Goal: Information Seeking & Learning: Find specific fact

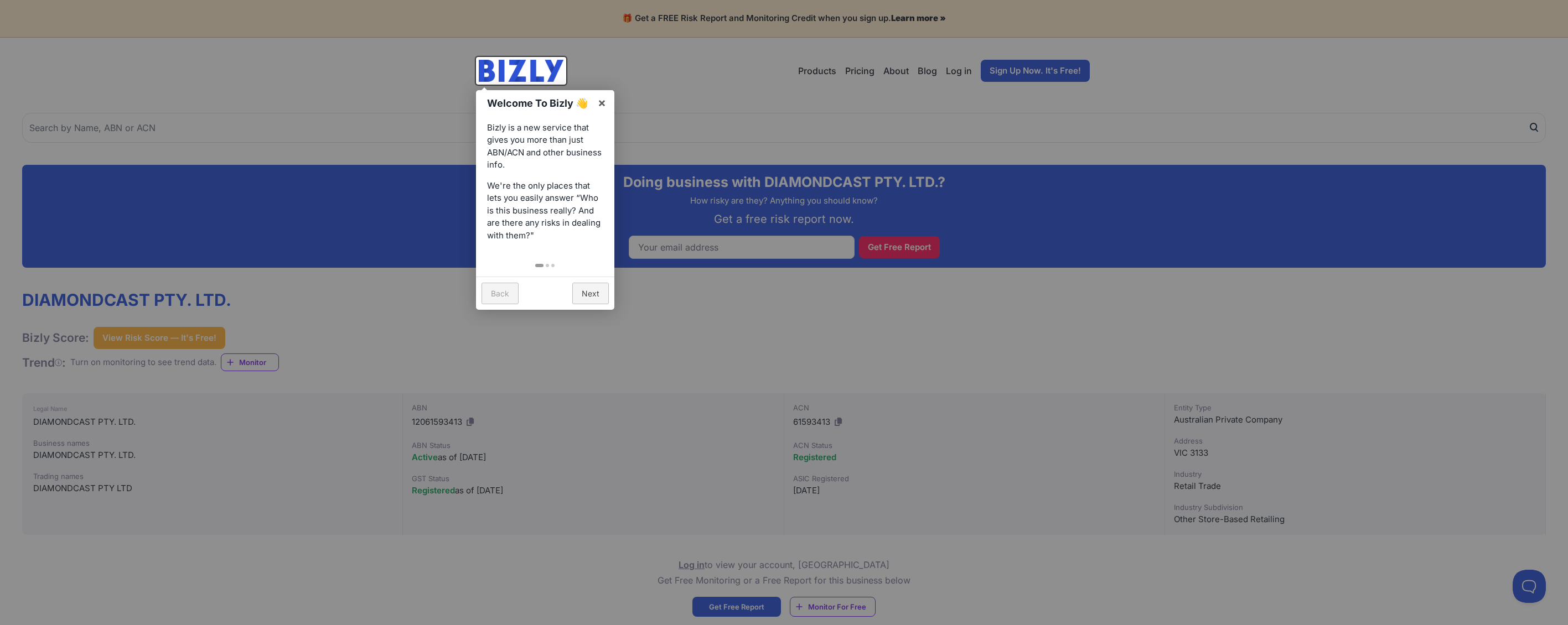
click at [322, 279] on div at bounding box center [784, 312] width 1568 height 625
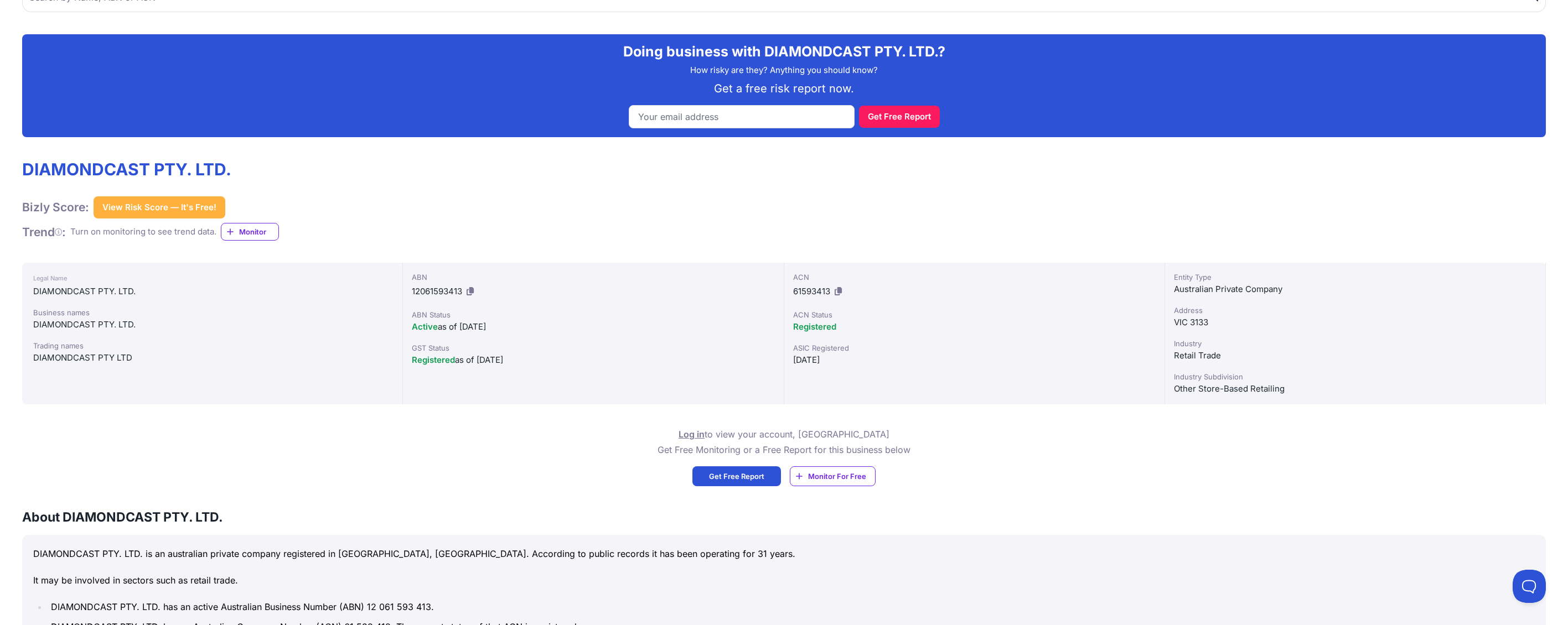
scroll to position [109, 0]
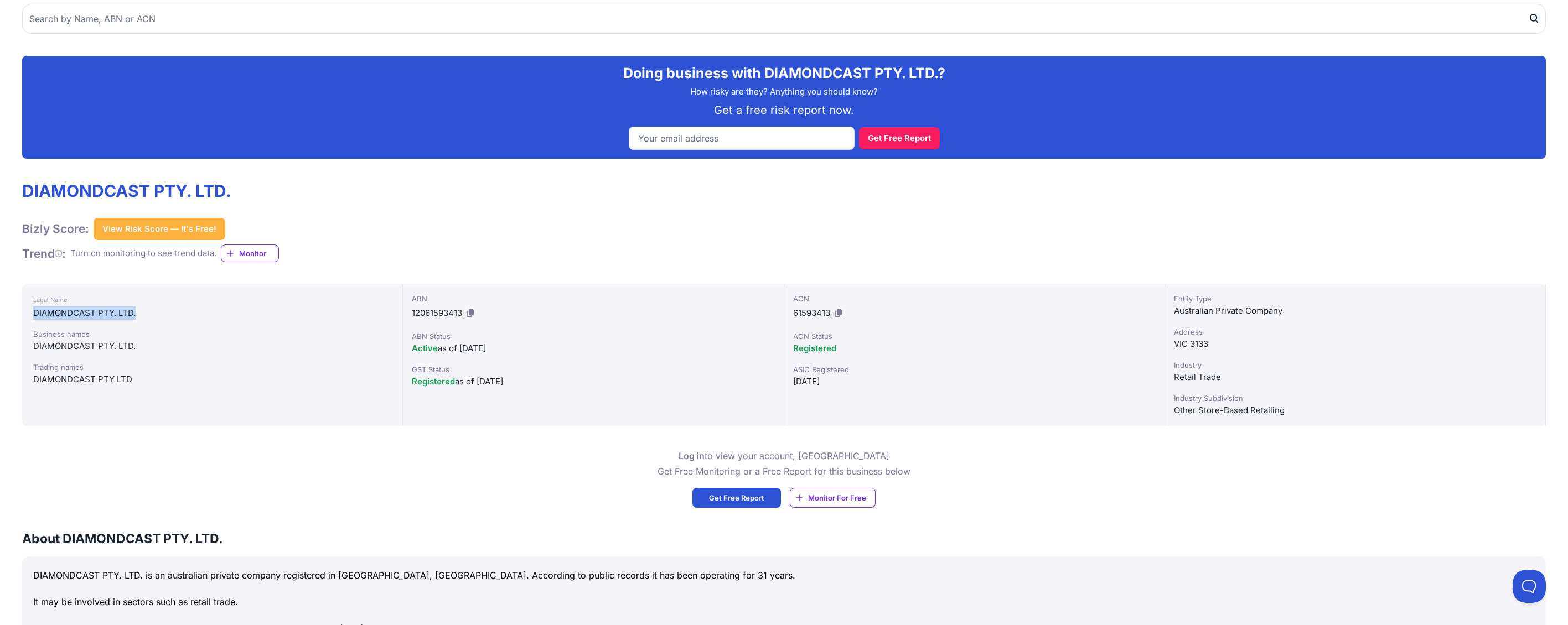
drag, startPoint x: 146, startPoint y: 312, endPoint x: -48, endPoint y: 320, distance: 194.2
copy div "DIAMONDCAST PTY. LTD."
drag, startPoint x: 460, startPoint y: 310, endPoint x: 452, endPoint y: 318, distance: 11.3
click at [432, 309] on span "12061593413" at bounding box center [437, 313] width 50 height 11
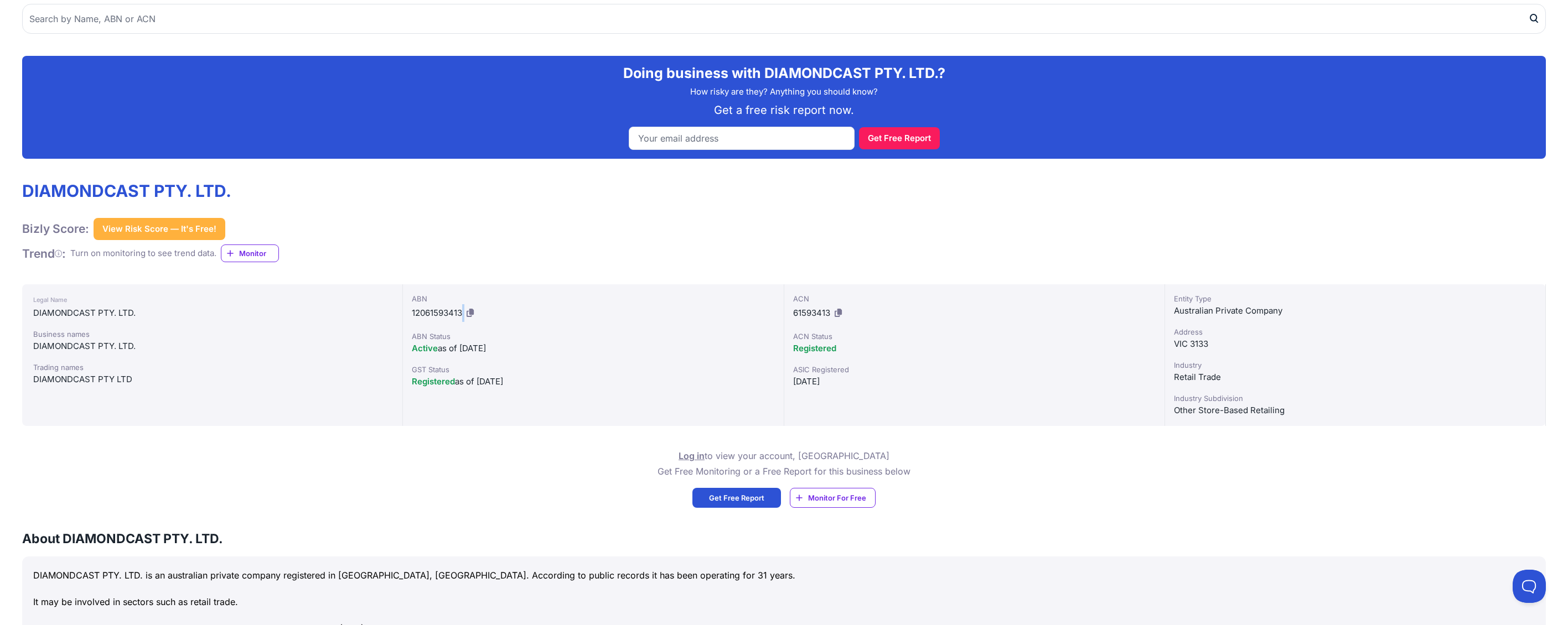
click at [465, 312] on div "ABN 12061593413" at bounding box center [593, 307] width 363 height 29
click at [470, 312] on icon at bounding box center [470, 313] width 7 height 8
copy div
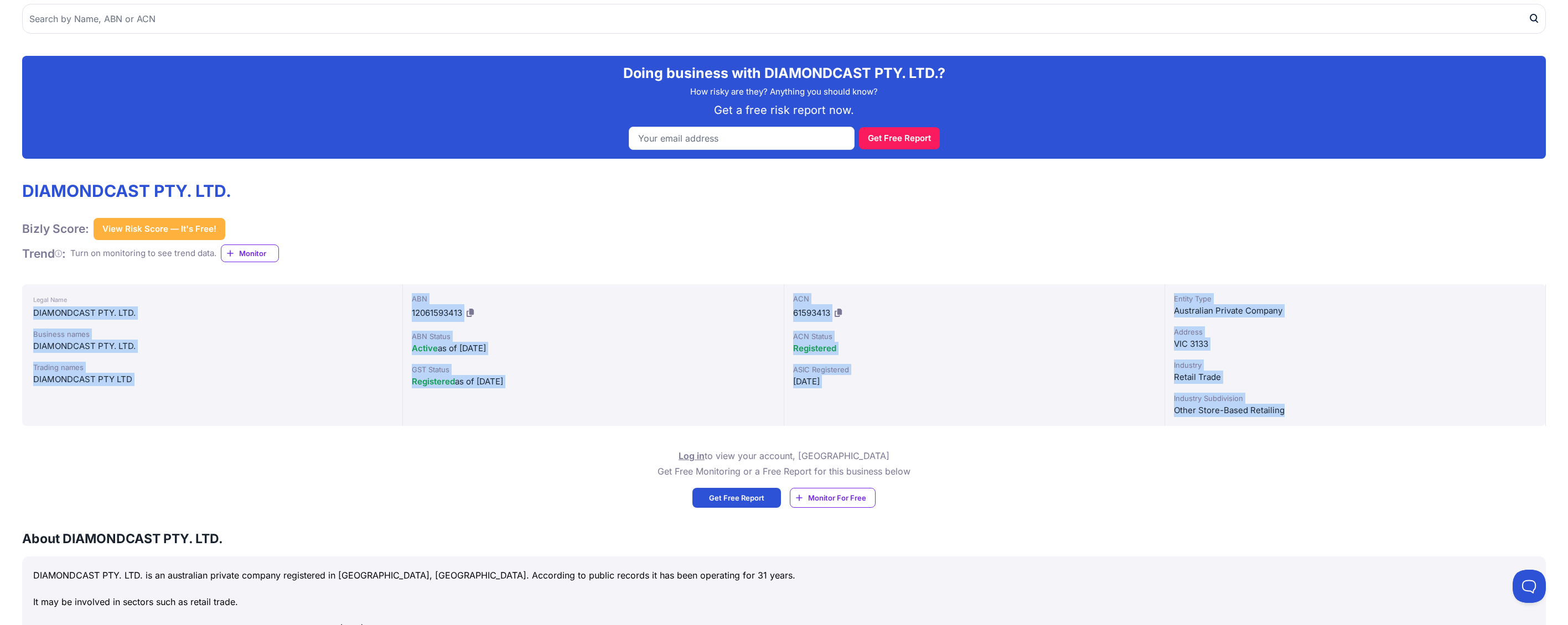
drag, startPoint x: 380, startPoint y: 294, endPoint x: 1158, endPoint y: 436, distance: 790.9
copy div "DIAMONDCAST PTY. LTD. Business names DIAMONDCAST PTY. LTD. Trading names DIAMON…"
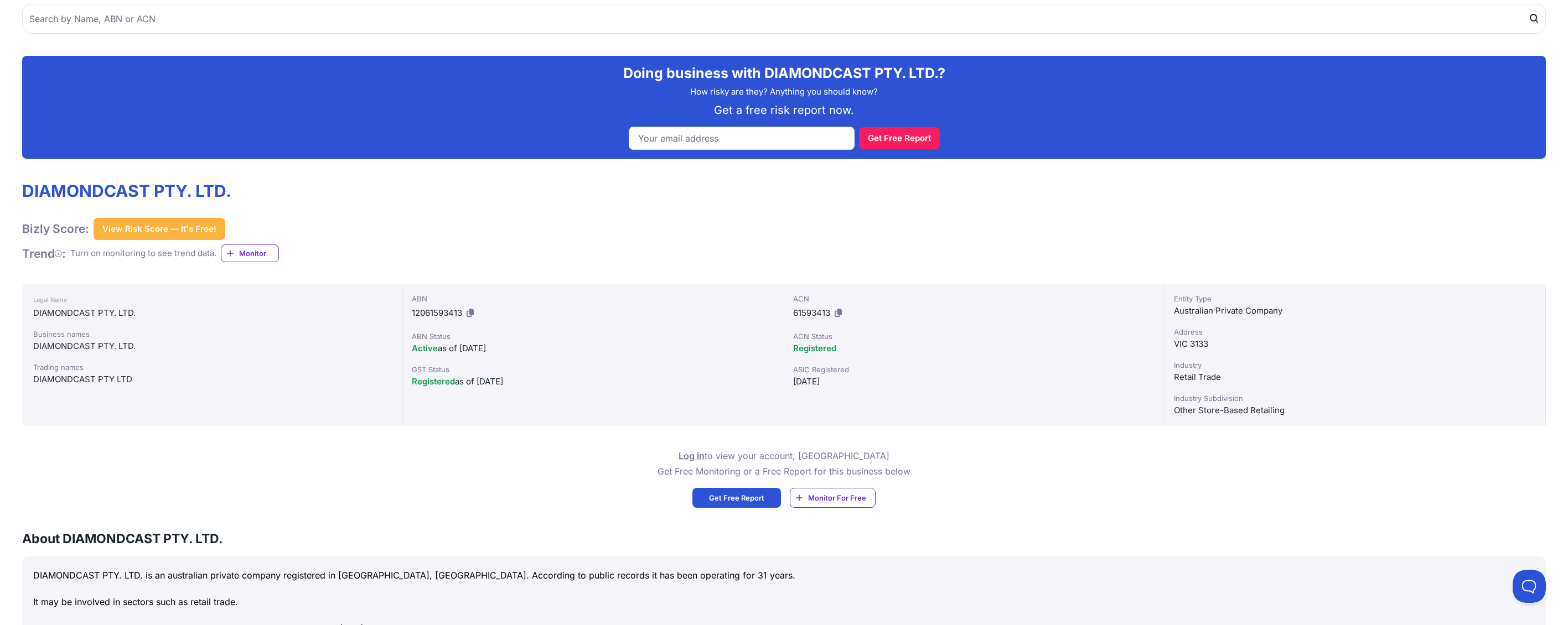
click at [381, 464] on div "Log in to view your account, OR Get Free Monitoring or a Free Report for this b…" at bounding box center [784, 478] width 1524 height 60
